Goal: Information Seeking & Learning: Learn about a topic

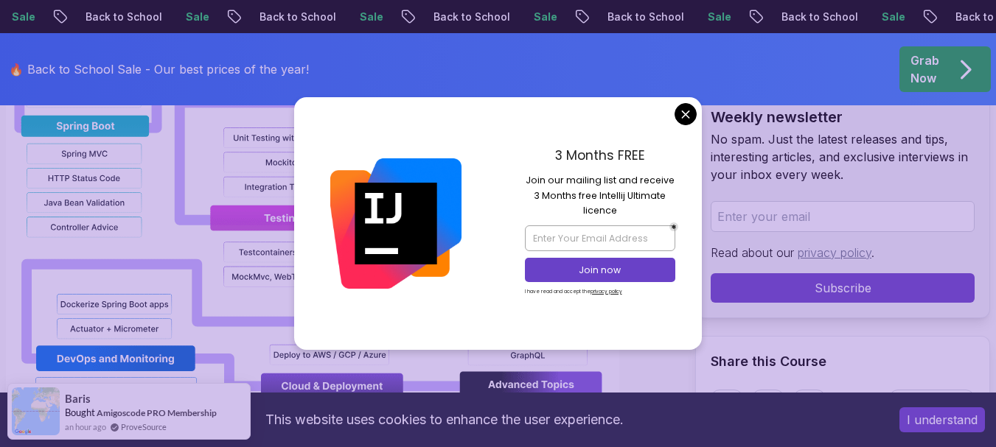
scroll to position [1843, 0]
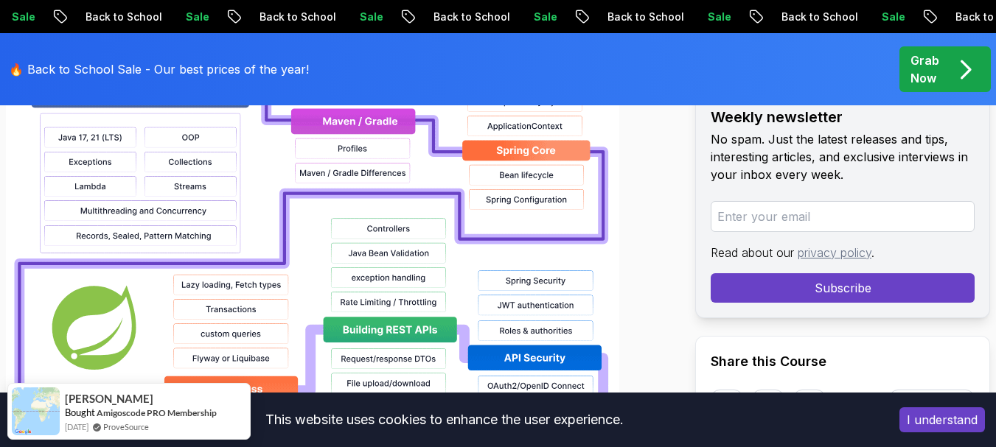
scroll to position [1179, 0]
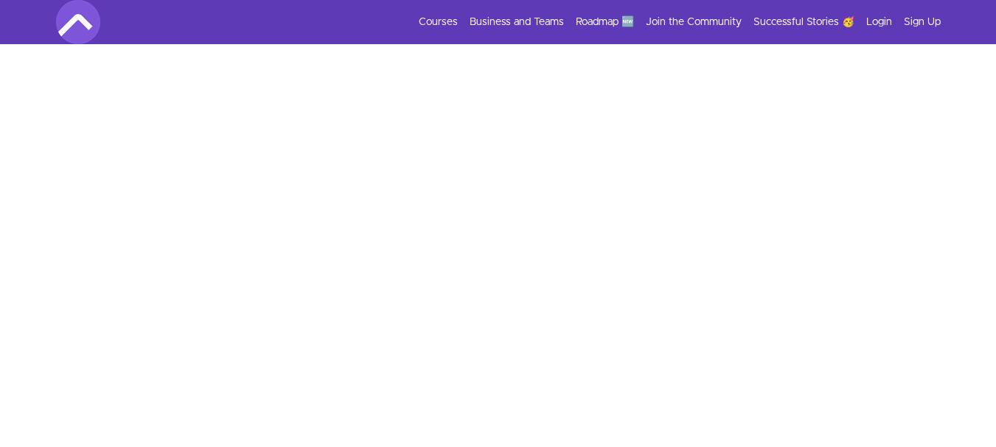
scroll to position [220, 0]
click at [449, 20] on link "Courses" at bounding box center [438, 22] width 39 height 15
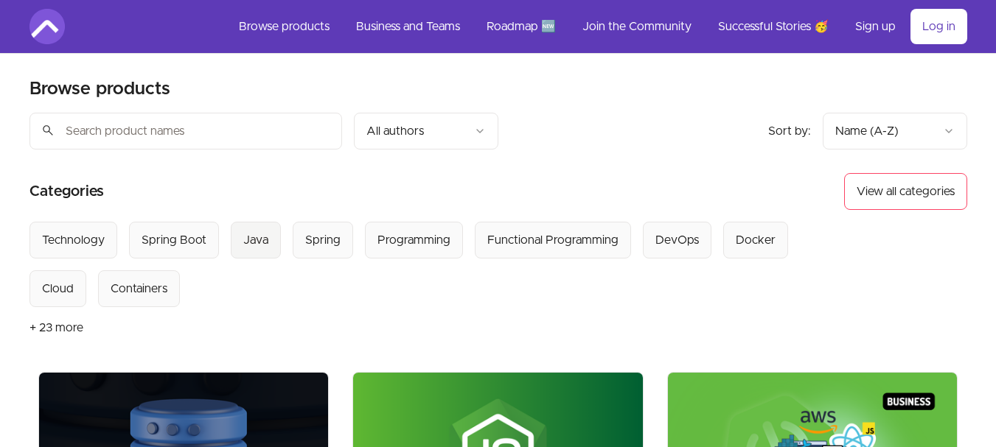
click at [253, 238] on div "Java" at bounding box center [255, 240] width 25 height 18
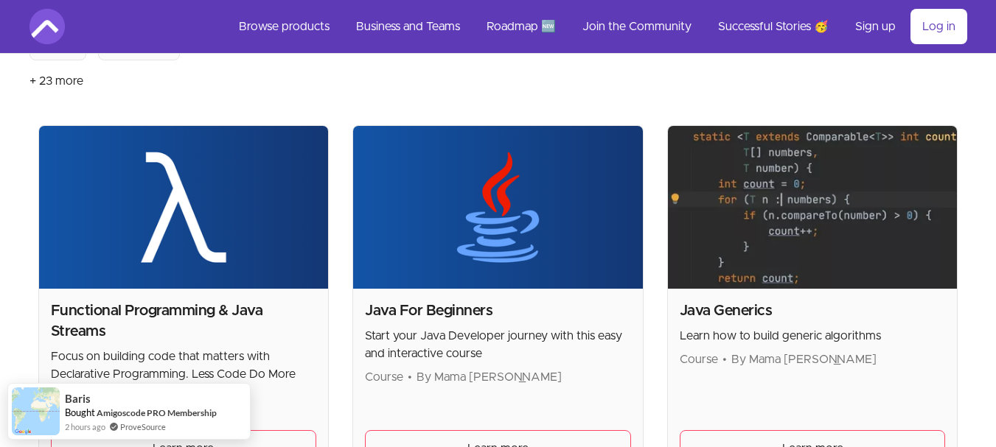
scroll to position [221, 0]
